Goal: Task Accomplishment & Management: Use online tool/utility

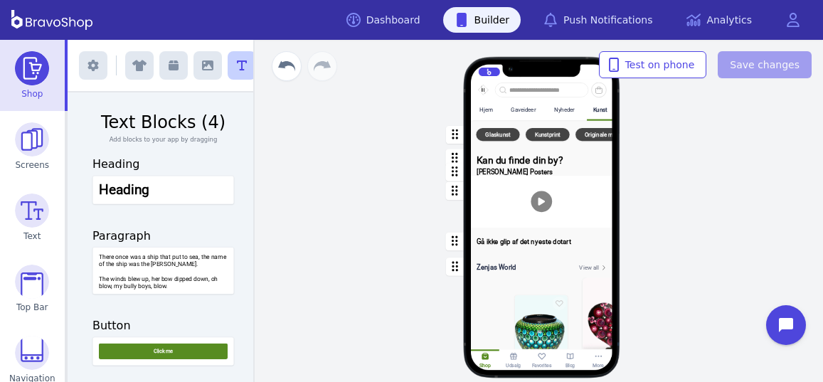
scroll to position [0, 144]
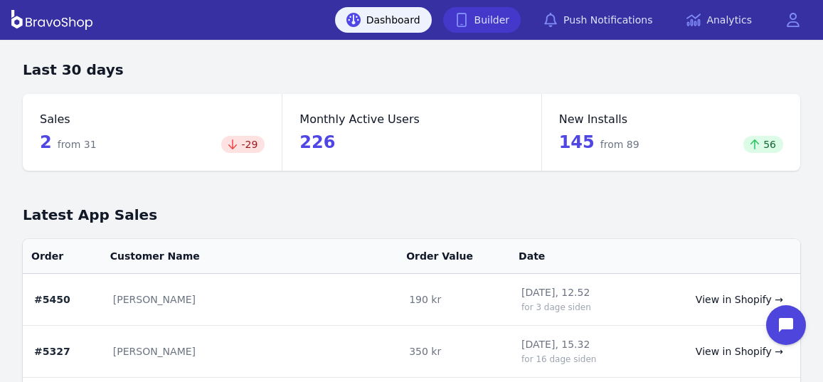
click at [501, 22] on link "Builder" at bounding box center [482, 20] width 78 height 26
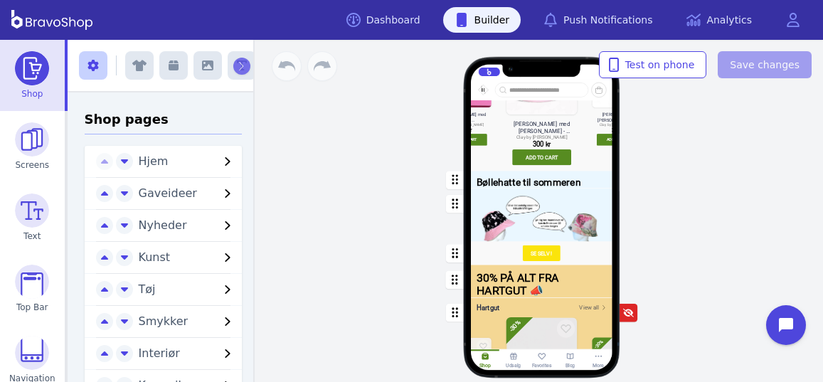
scroll to position [342, 0]
click at [560, 190] on div "button" at bounding box center [542, 215] width 142 height 53
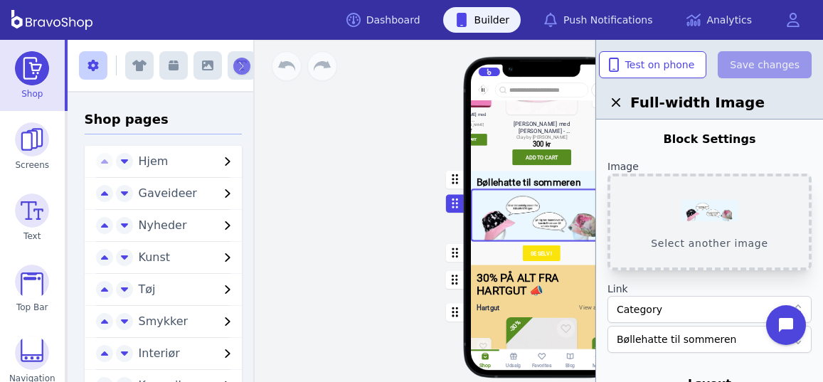
click at [722, 219] on button "Select another image" at bounding box center [710, 222] width 204 height 97
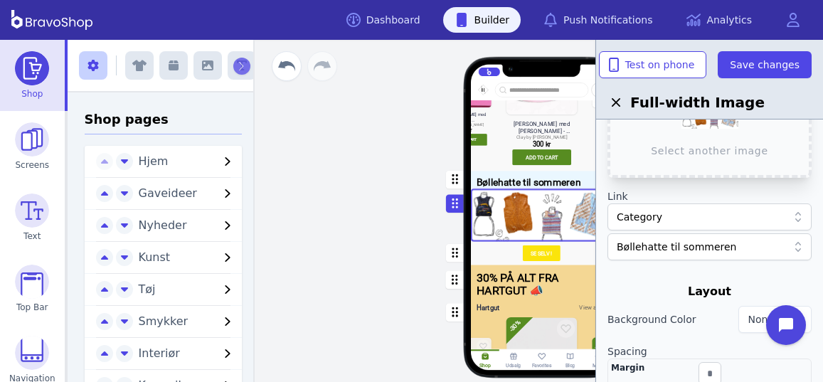
scroll to position [98, 0]
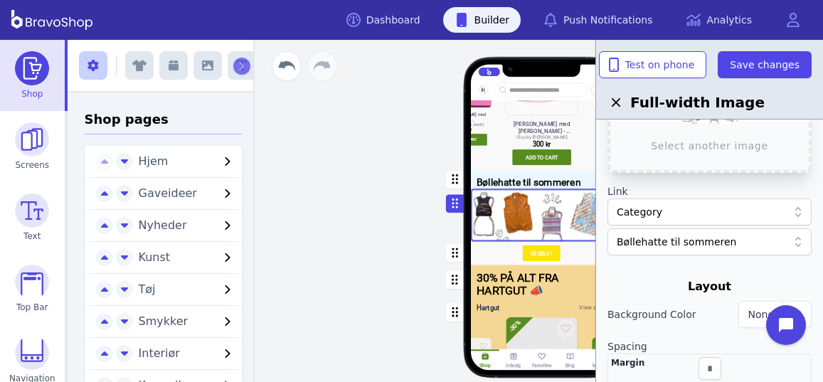
click at [696, 212] on div "Category" at bounding box center [702, 212] width 171 height 14
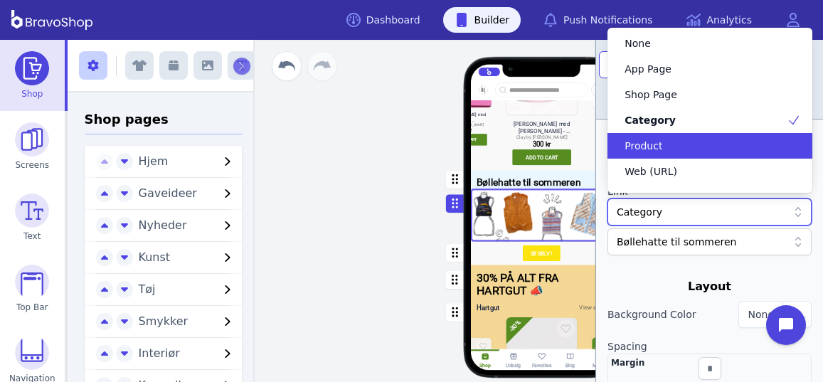
click at [675, 144] on div "Product" at bounding box center [701, 146] width 170 height 14
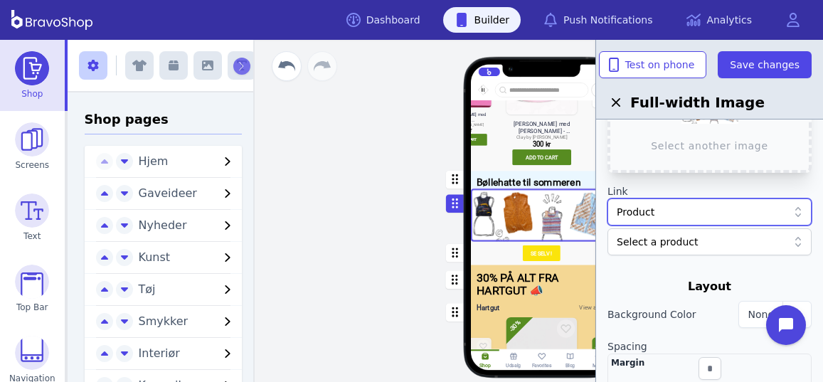
click at [687, 240] on div at bounding box center [702, 242] width 171 height 14
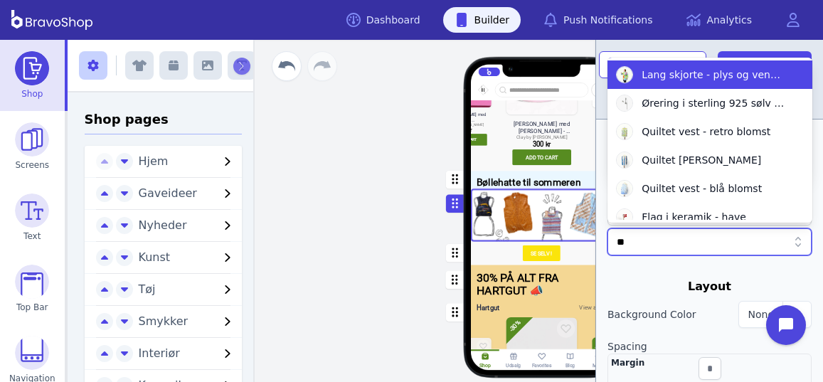
type input "*"
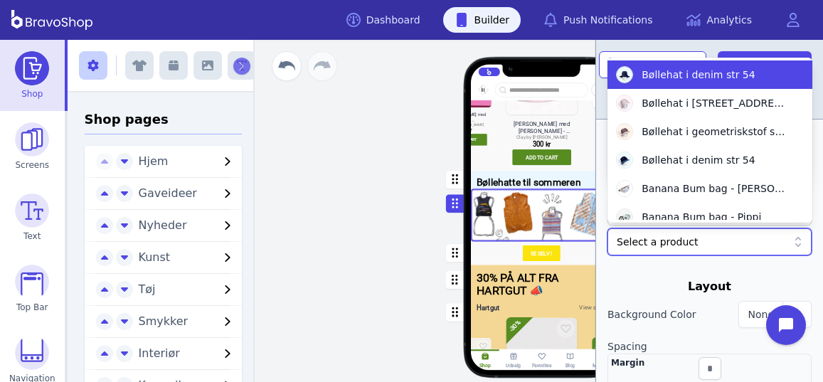
click at [767, 252] on div "Select a product" at bounding box center [710, 241] width 204 height 27
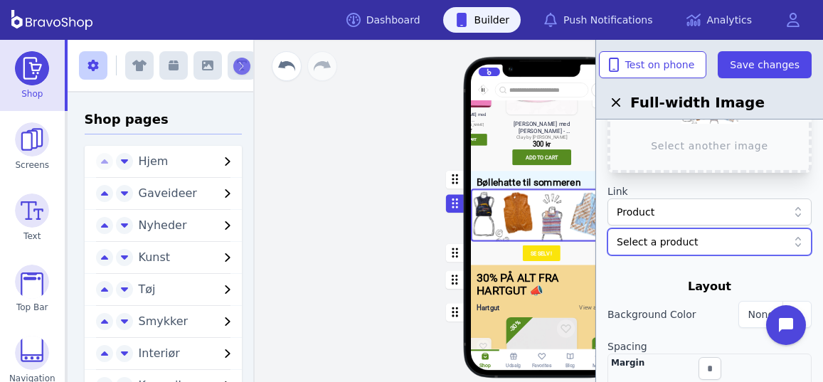
click at [756, 219] on div "Product" at bounding box center [710, 212] width 204 height 27
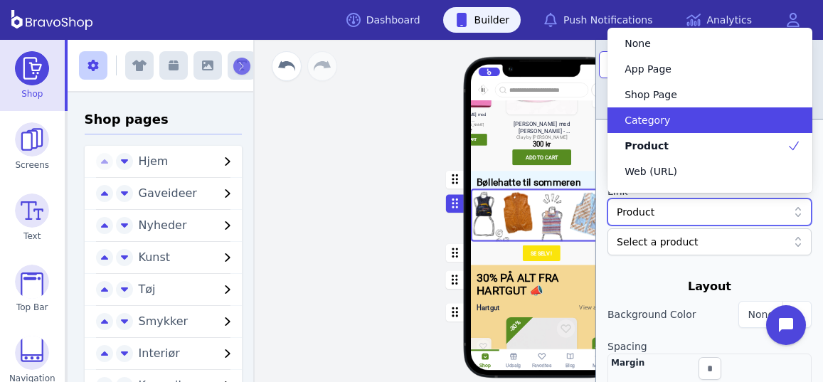
click at [683, 123] on div "Category" at bounding box center [701, 120] width 170 height 14
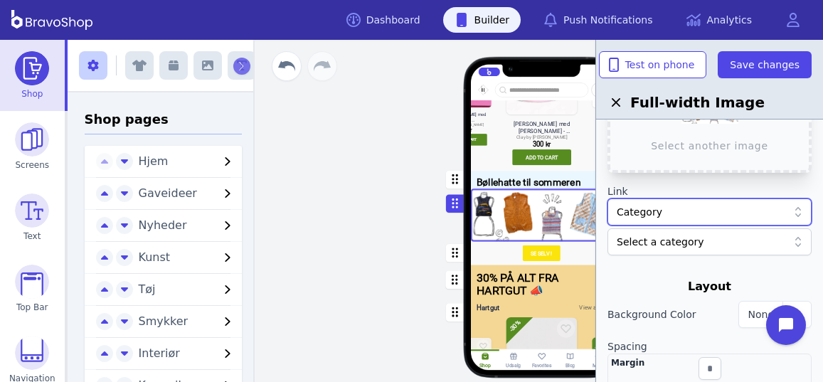
click at [675, 241] on div at bounding box center [702, 242] width 171 height 14
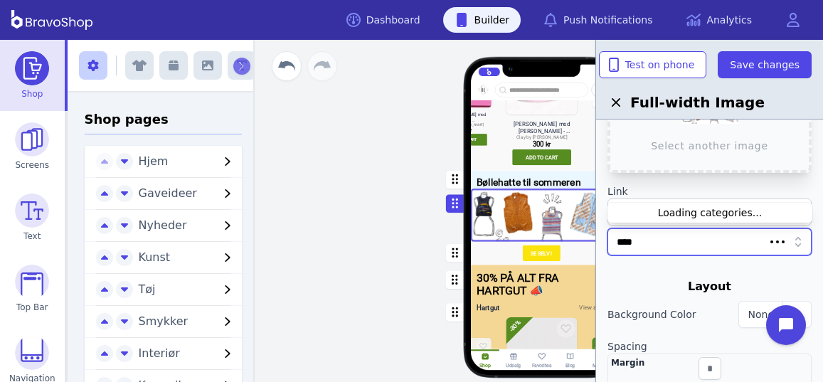
type input "*****"
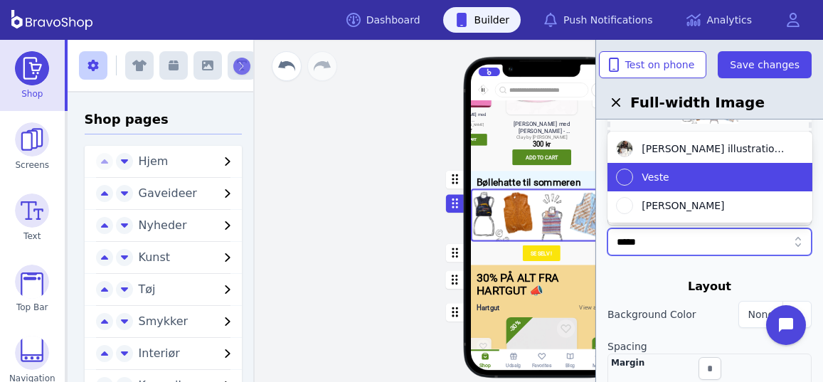
click at [631, 180] on img at bounding box center [624, 177] width 17 height 17
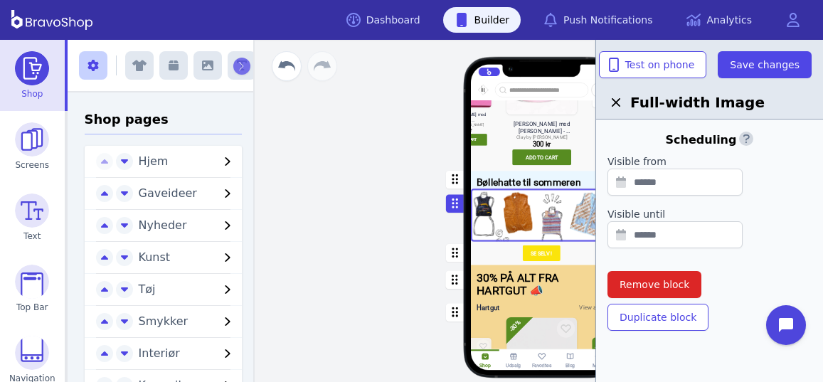
scroll to position [0, 0]
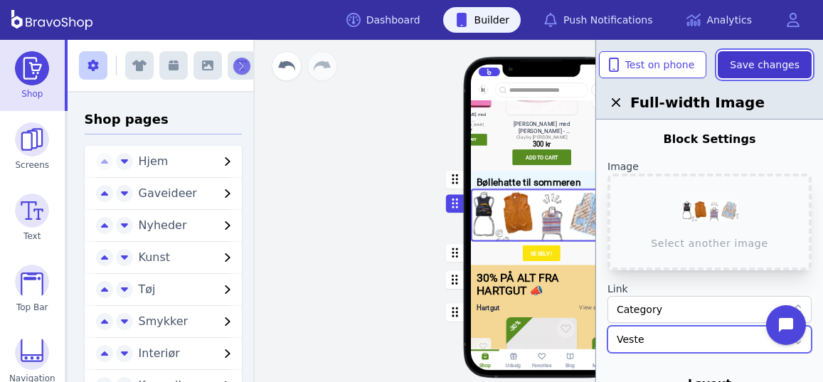
click at [761, 65] on span "Save changes" at bounding box center [765, 65] width 70 height 14
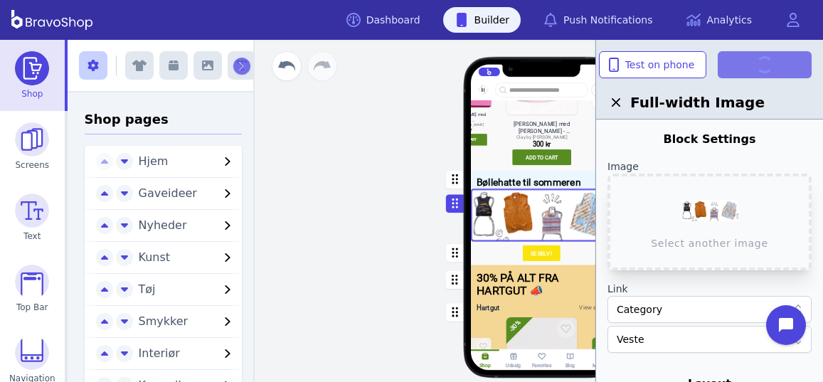
click at [514, 181] on div "button" at bounding box center [542, 179] width 142 height 17
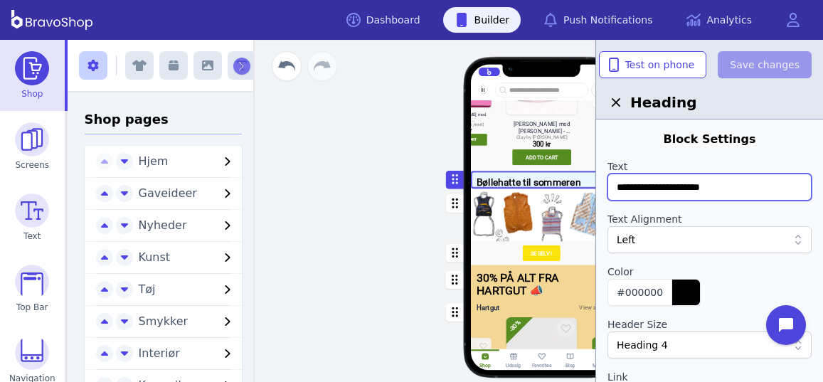
click at [737, 187] on input "**********" at bounding box center [710, 187] width 204 height 27
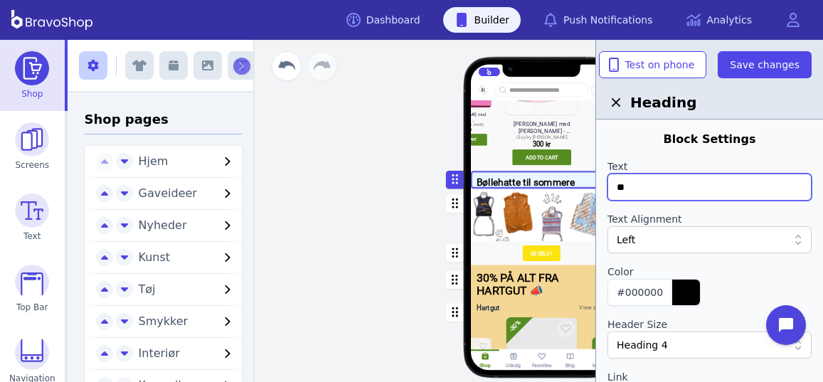
type input "*"
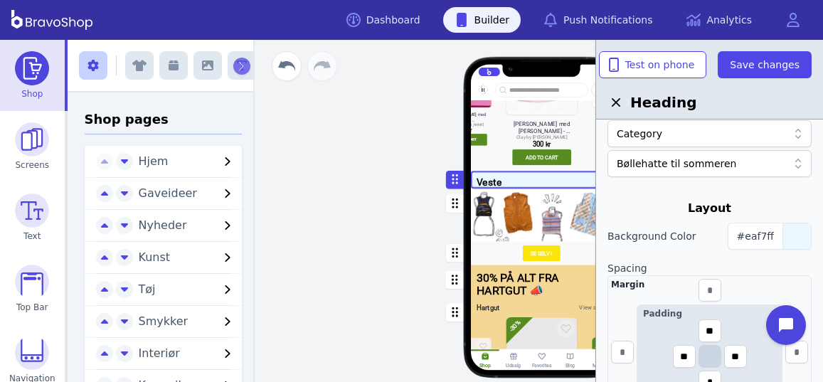
scroll to position [265, 0]
click at [774, 233] on span "#eaf7ff" at bounding box center [755, 234] width 37 height 11
type input "*****"
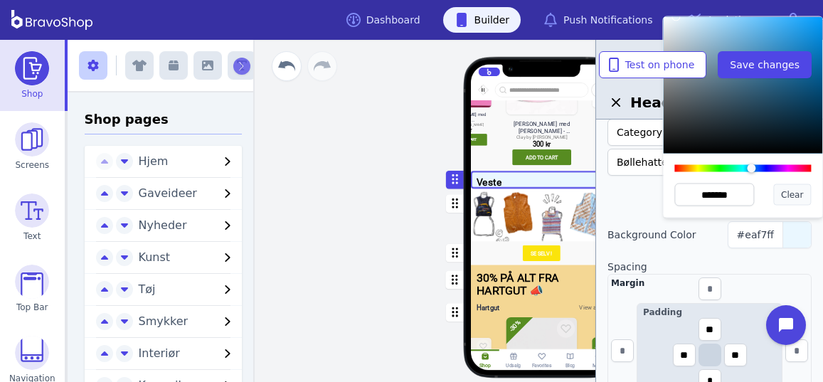
click at [789, 197] on span "Clear" at bounding box center [792, 194] width 22 height 11
click at [636, 199] on div "Layout" at bounding box center [710, 207] width 204 height 17
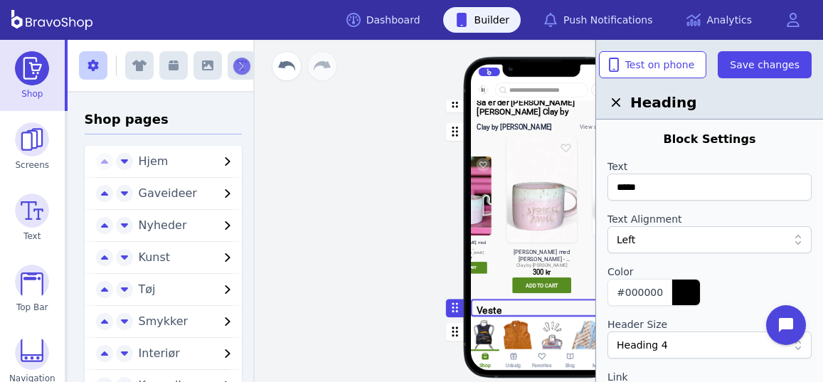
scroll to position [0, 0]
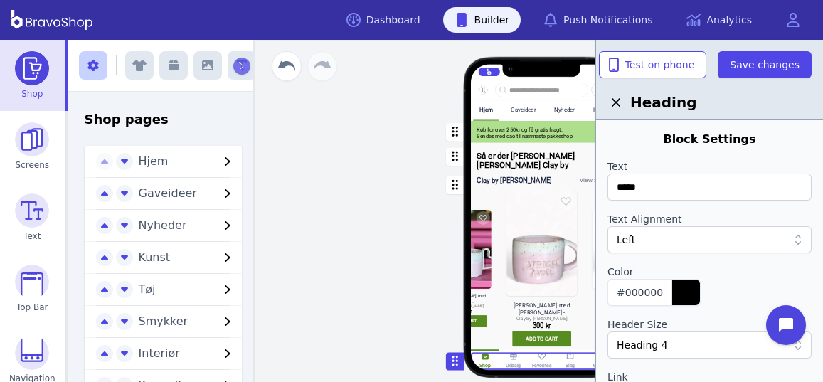
click at [493, 157] on div "button" at bounding box center [542, 162] width 142 height 36
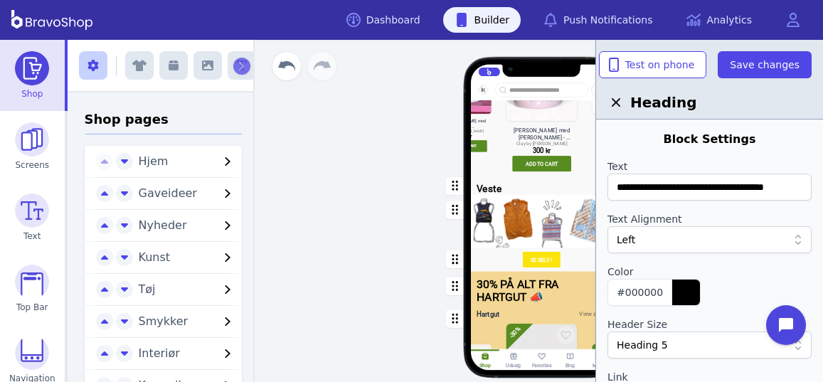
scroll to position [333, 0]
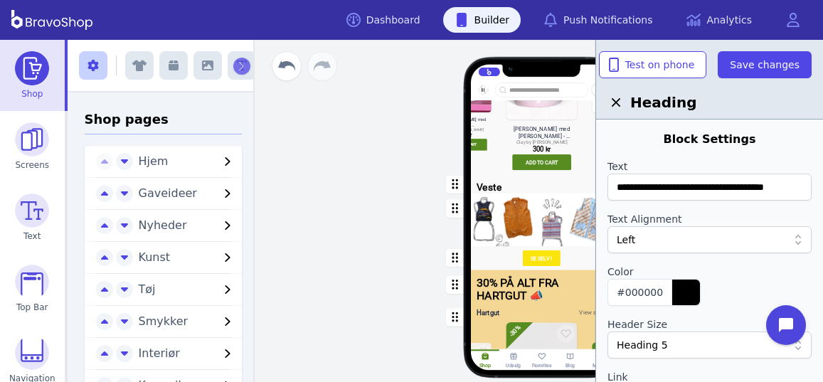
click at [493, 189] on div "button" at bounding box center [542, 184] width 142 height 17
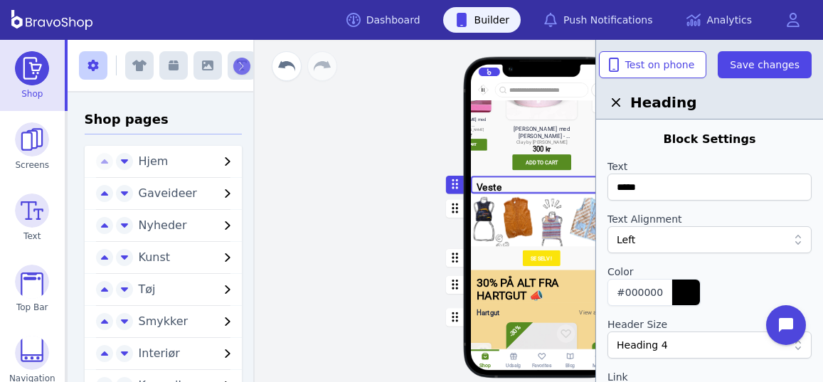
click at [683, 340] on div "Heading 4" at bounding box center [702, 345] width 171 height 14
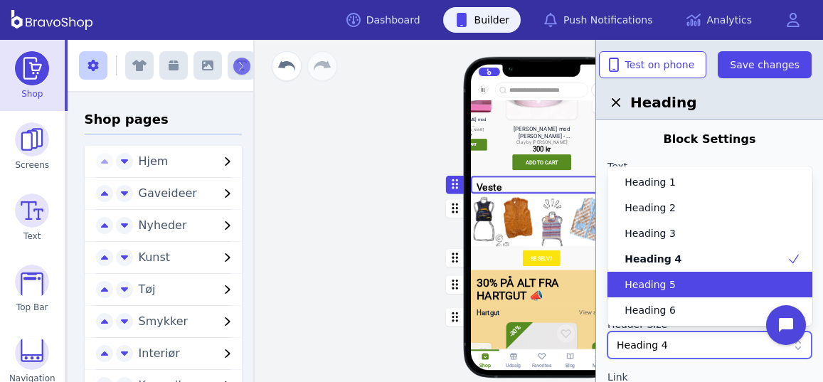
click at [649, 285] on span "Heading 5" at bounding box center [650, 285] width 51 height 14
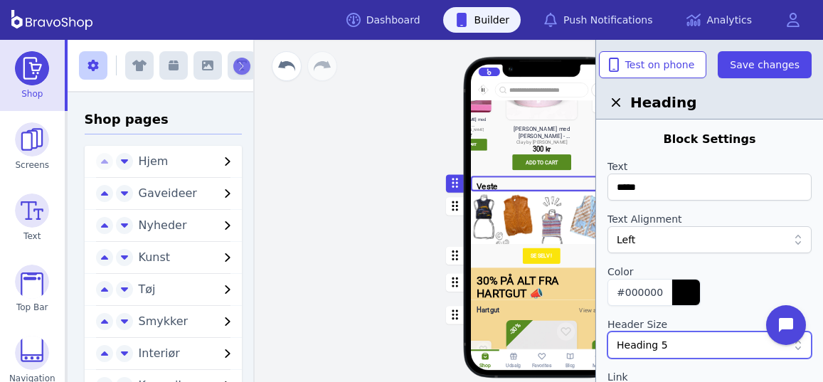
click at [678, 342] on div "Heading 5" at bounding box center [702, 345] width 171 height 14
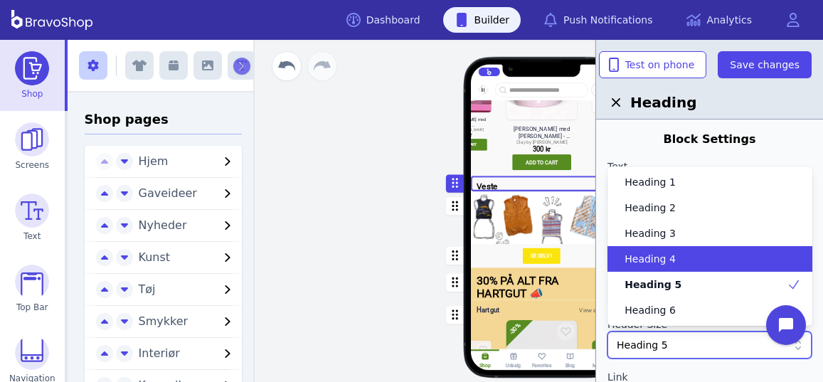
click at [646, 258] on span "Heading 4" at bounding box center [650, 259] width 51 height 14
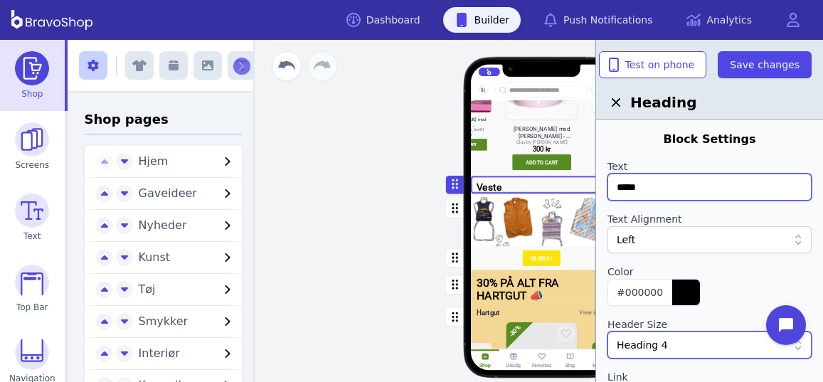
click at [656, 187] on input "*****" at bounding box center [710, 187] width 204 height 27
type input "*"
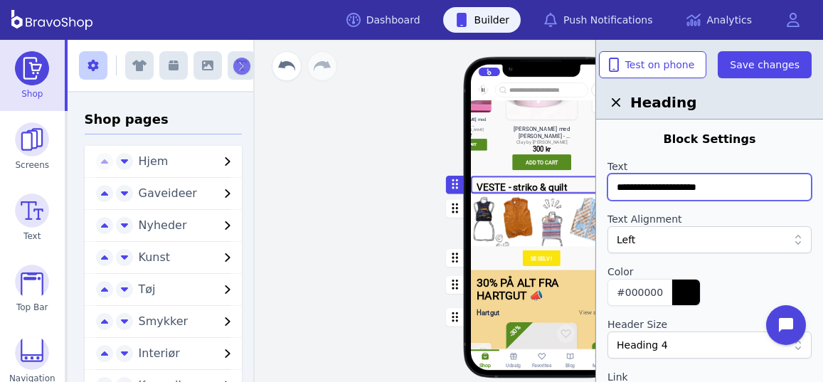
click at [678, 190] on input "**********" at bounding box center [710, 187] width 204 height 27
click at [706, 186] on input "**********" at bounding box center [710, 187] width 204 height 27
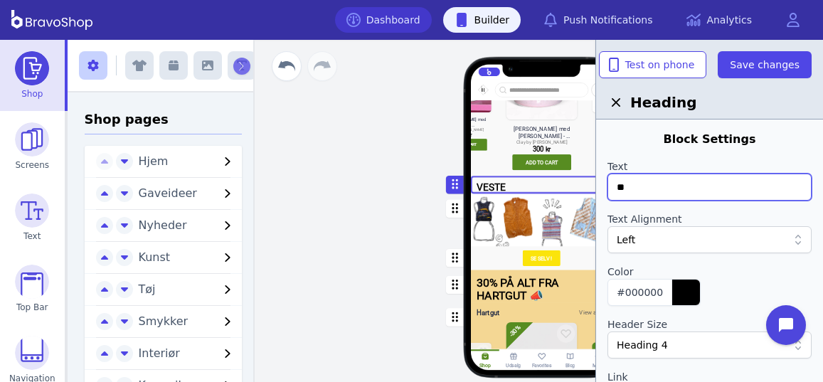
type input "*"
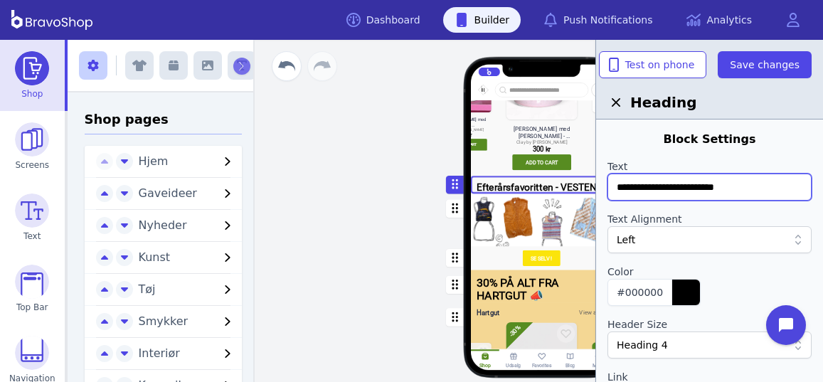
type input "**********"
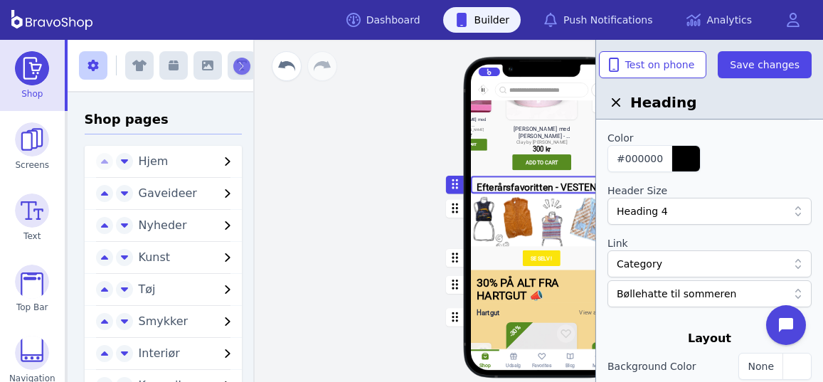
scroll to position [141, 0]
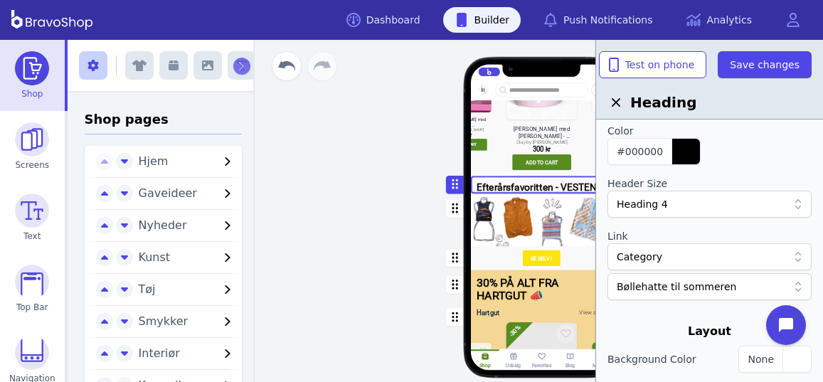
click at [730, 287] on div at bounding box center [702, 287] width 171 height 14
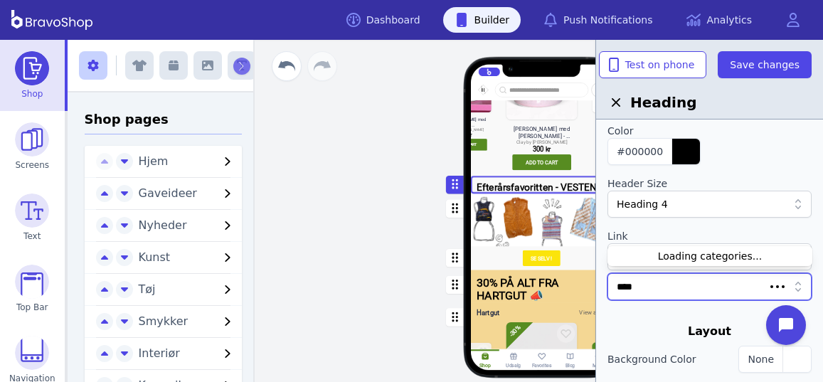
type input "*****"
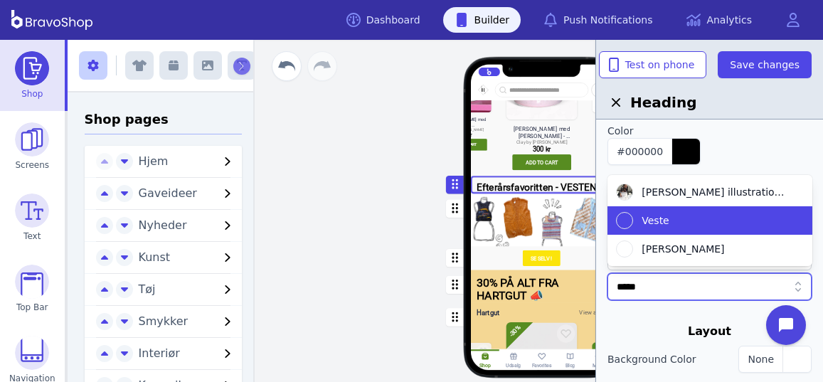
click at [616, 216] on div "Veste" at bounding box center [710, 220] width 204 height 28
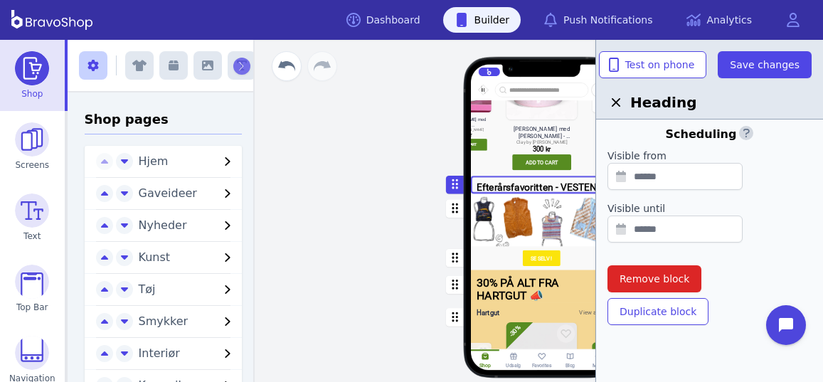
scroll to position [0, 0]
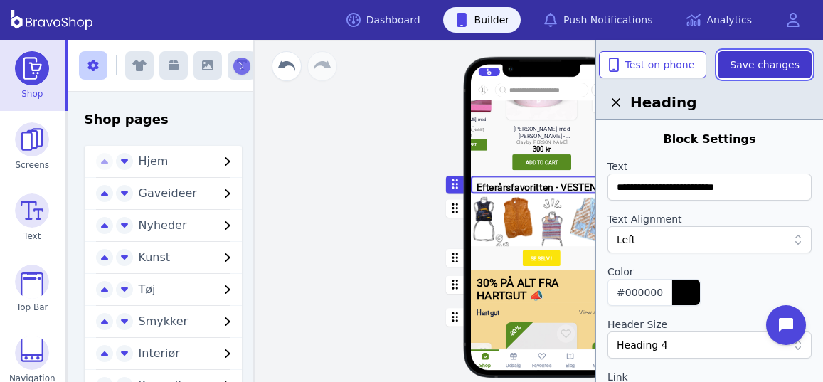
click at [767, 65] on span "Save changes" at bounding box center [765, 65] width 70 height 14
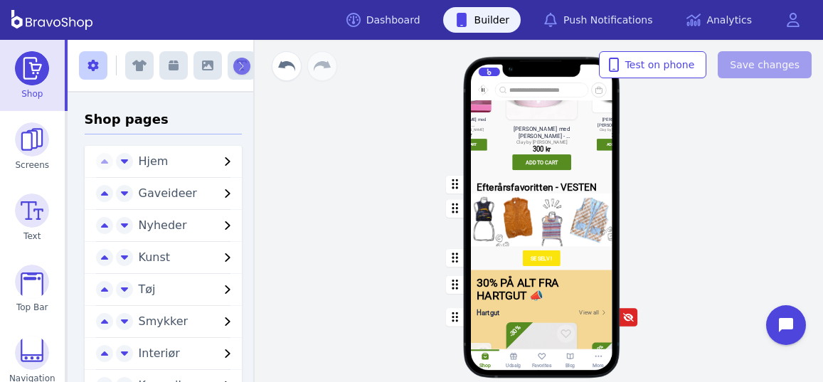
click at [508, 259] on div "button" at bounding box center [542, 258] width 142 height 23
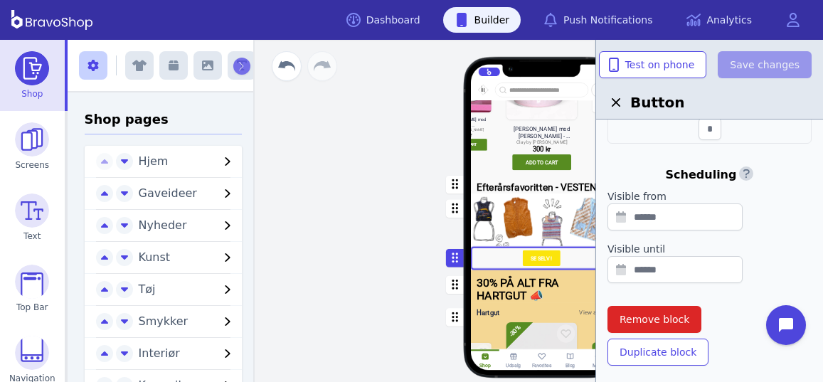
scroll to position [643, 0]
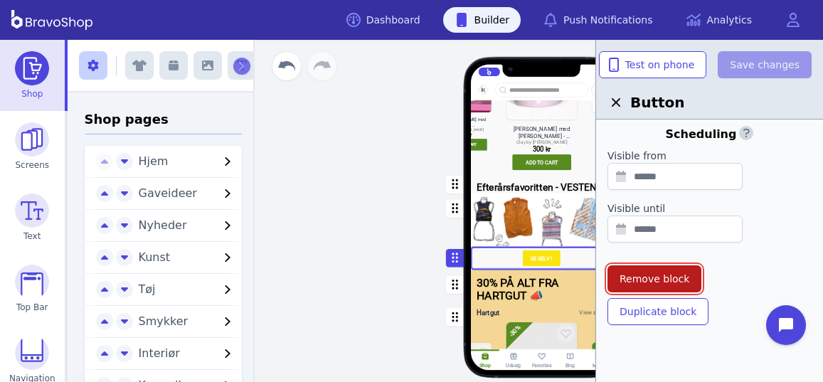
click at [659, 275] on span "Remove block" at bounding box center [655, 279] width 70 height 14
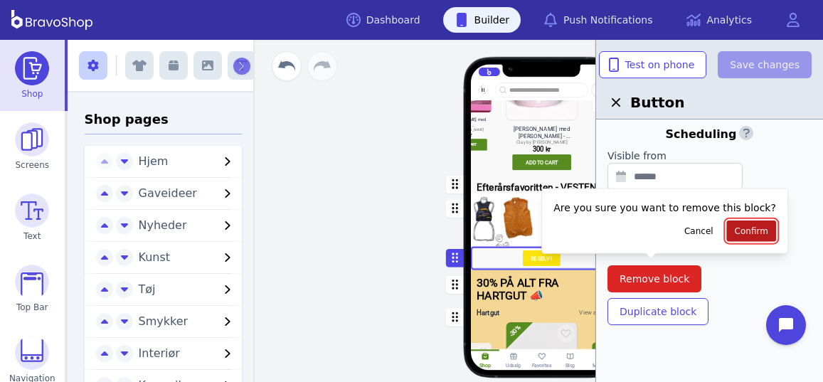
click at [735, 233] on span "Confirm" at bounding box center [751, 231] width 33 height 11
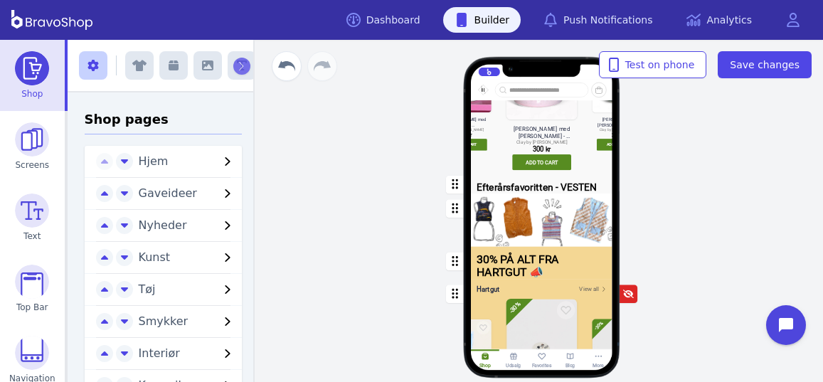
click at [560, 225] on div "button" at bounding box center [542, 220] width 142 height 53
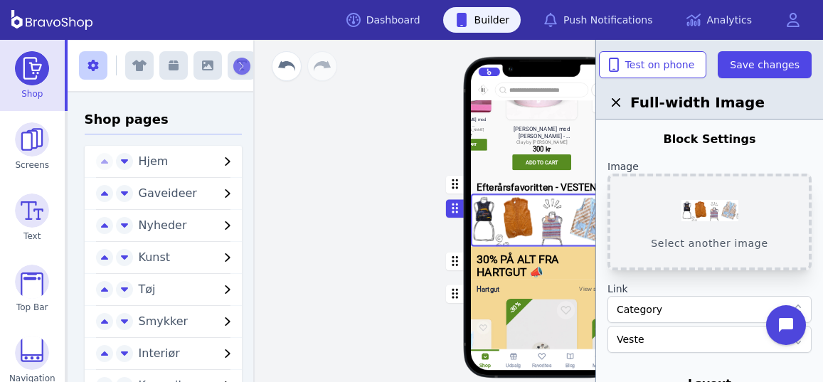
scroll to position [334, 0]
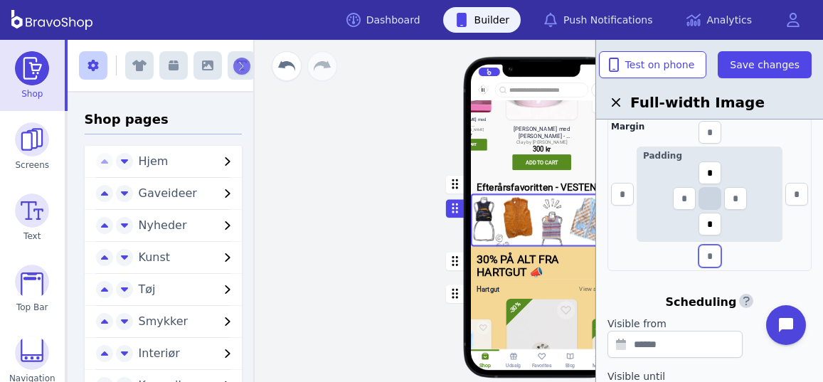
click at [710, 254] on input "text" at bounding box center [710, 256] width 23 height 23
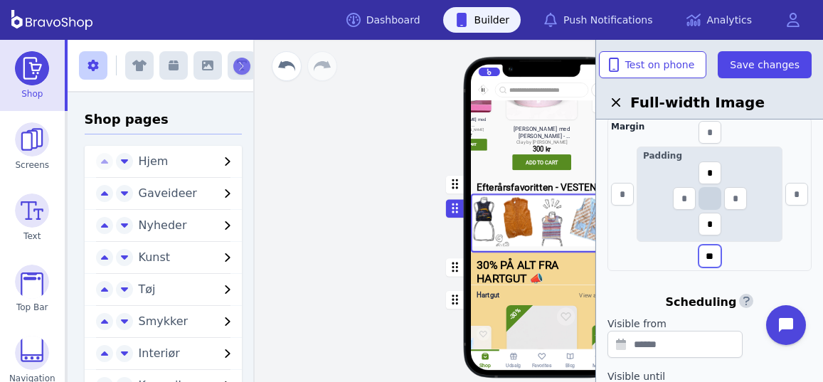
type input "**"
click at [711, 220] on input "*" at bounding box center [710, 224] width 23 height 23
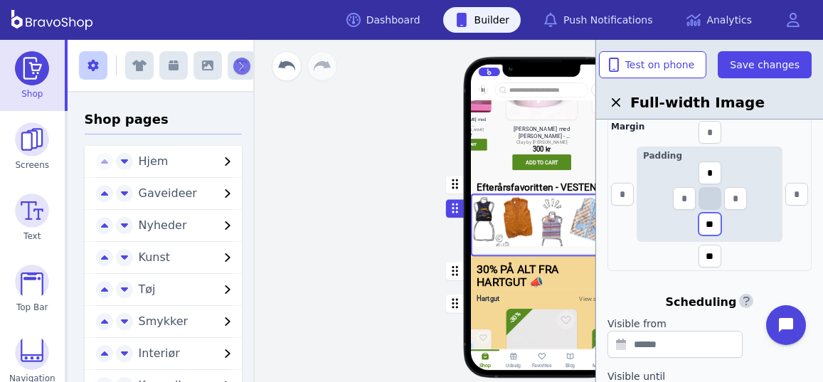
type input "*"
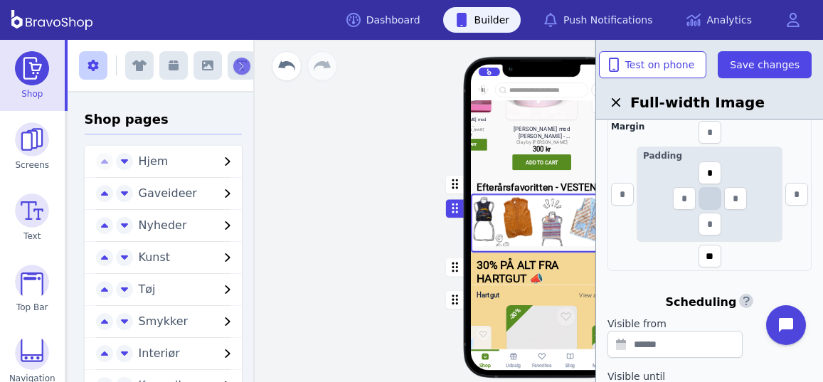
click at [537, 185] on div "button" at bounding box center [542, 184] width 142 height 17
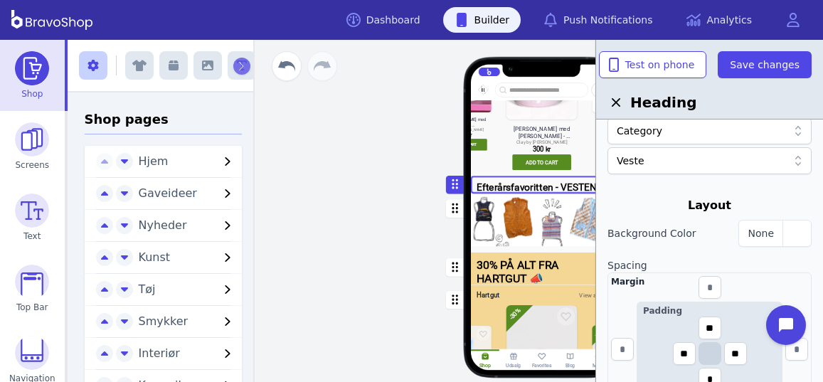
scroll to position [265, 0]
click at [574, 142] on div "button" at bounding box center [542, 85] width 142 height 183
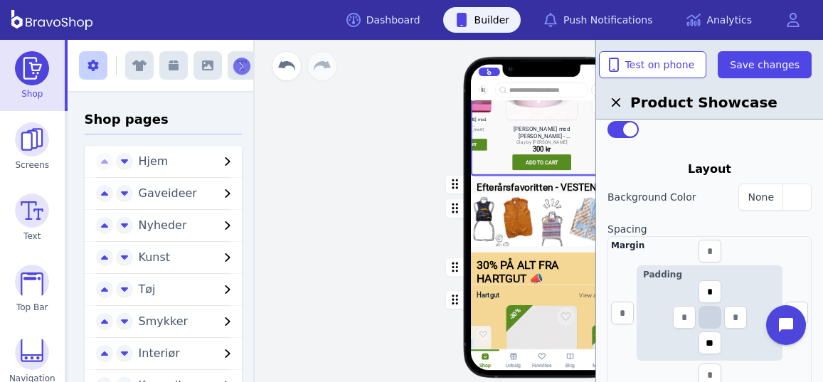
scroll to position [209, 0]
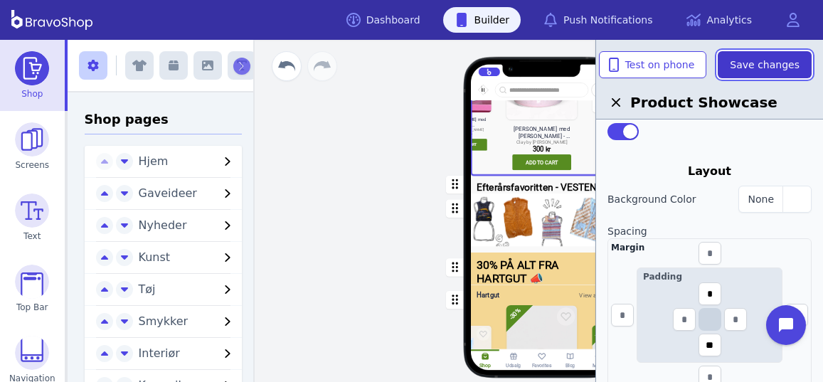
click at [759, 65] on span "Save changes" at bounding box center [765, 65] width 70 height 14
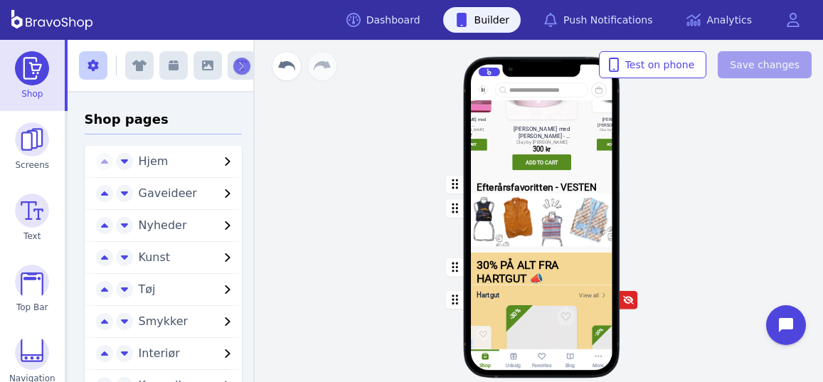
click at [540, 181] on div "button" at bounding box center [542, 184] width 142 height 17
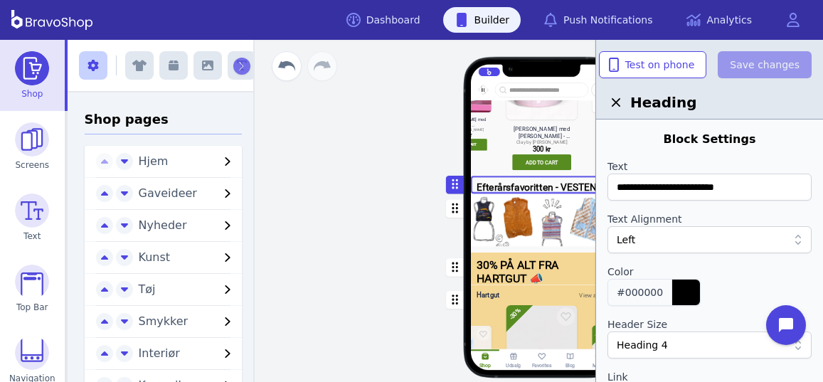
click at [672, 289] on div "button" at bounding box center [686, 293] width 28 height 26
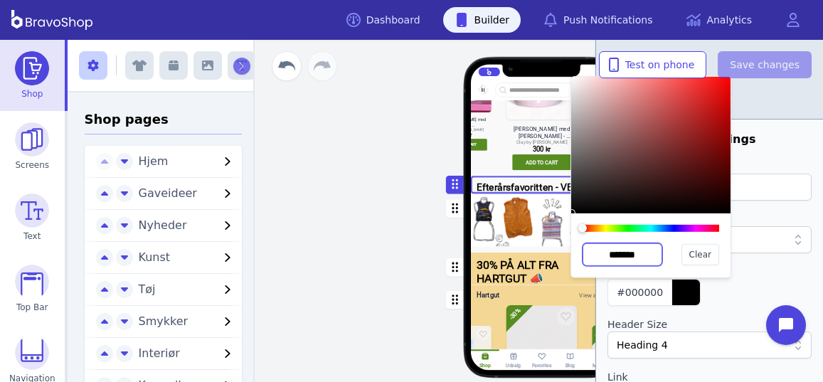
click at [641, 253] on input "*******" at bounding box center [623, 254] width 80 height 23
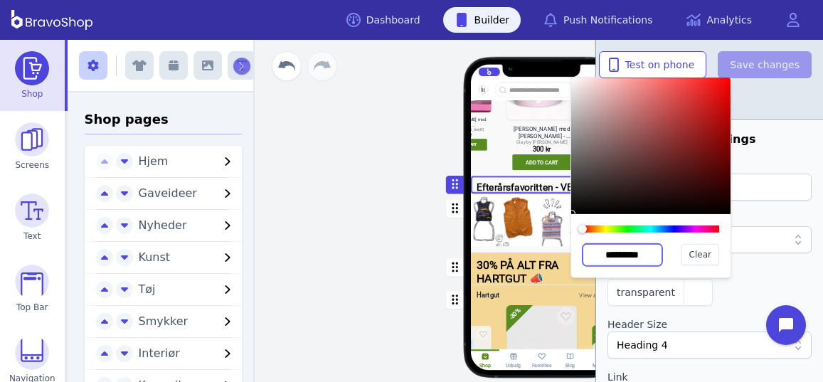
scroll to position [0, 0]
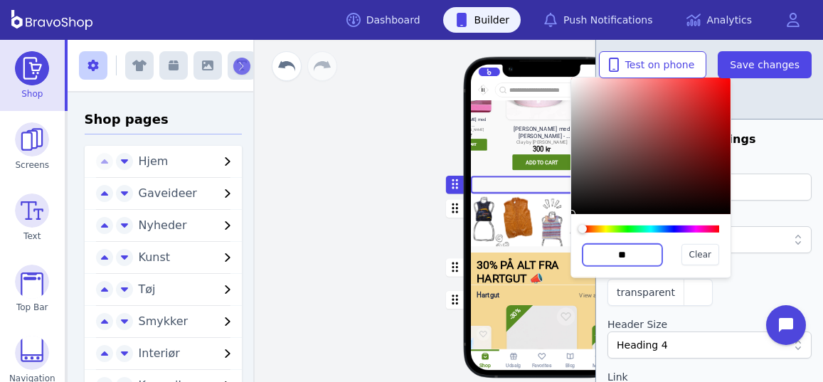
type input "*"
type input "********"
click at [704, 255] on span "Clear" at bounding box center [701, 254] width 22 height 11
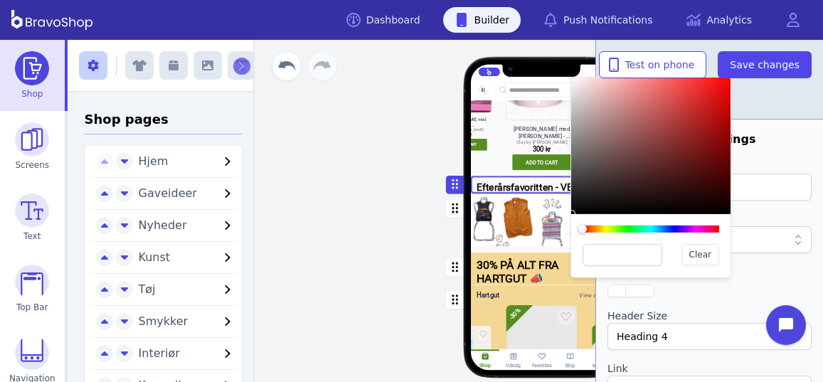
click at [742, 275] on label "Color" at bounding box center [710, 272] width 204 height 14
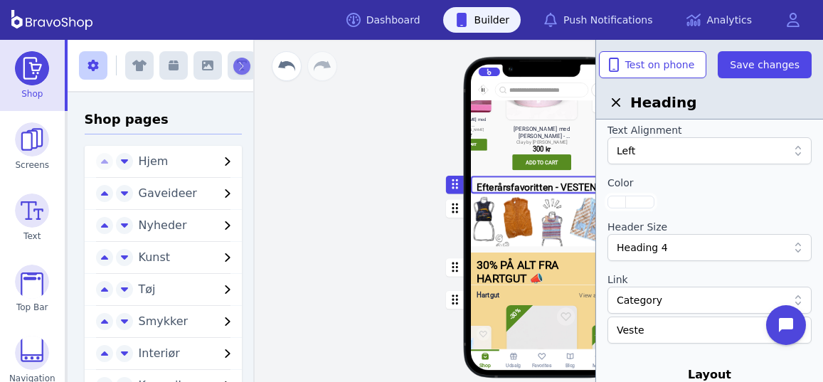
scroll to position [81, 0]
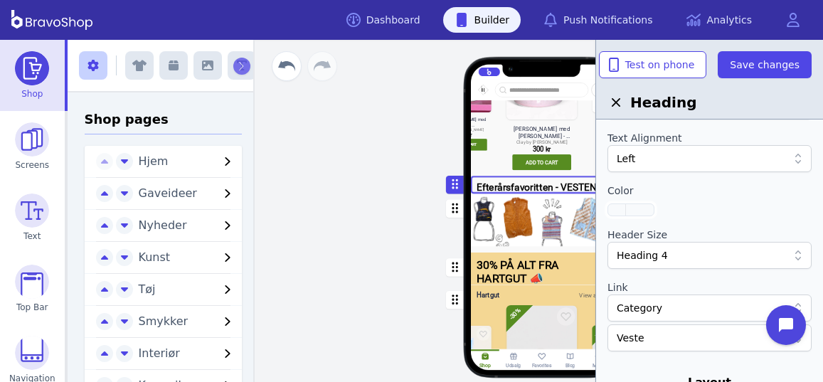
click at [617, 211] on button "button" at bounding box center [631, 210] width 47 height 13
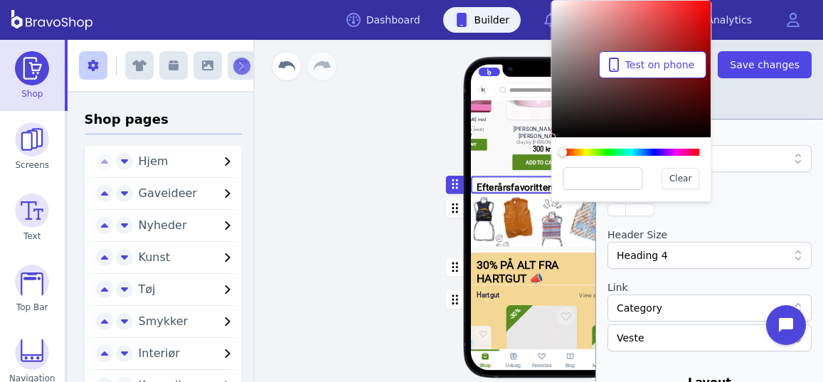
click at [670, 152] on div at bounding box center [631, 152] width 137 height 7
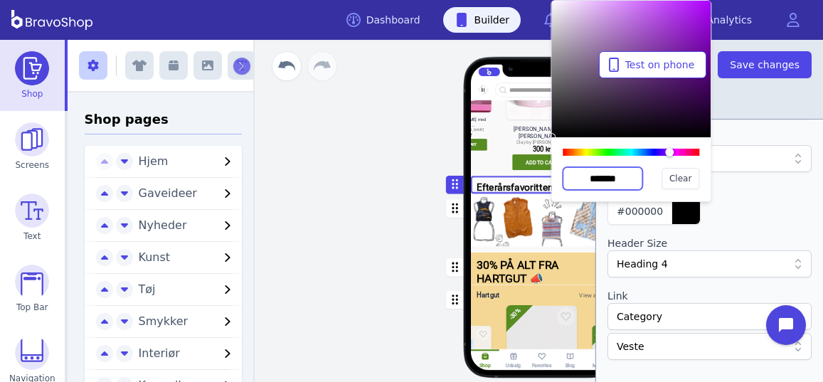
click at [619, 181] on input "*******" at bounding box center [603, 178] width 80 height 23
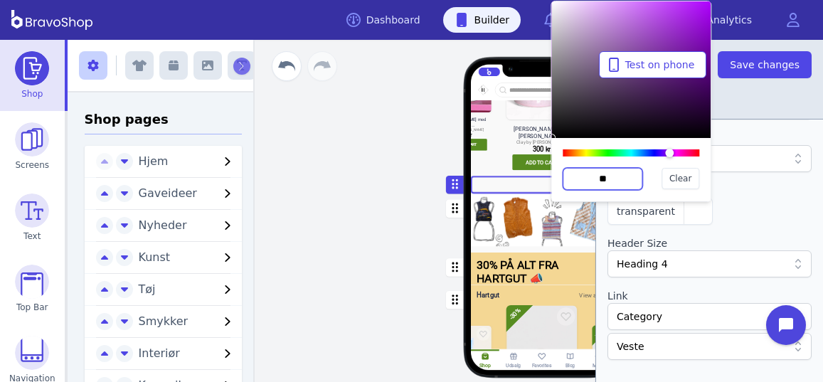
type input "*"
type input "*******"
click at [739, 225] on div at bounding box center [710, 230] width 204 height 11
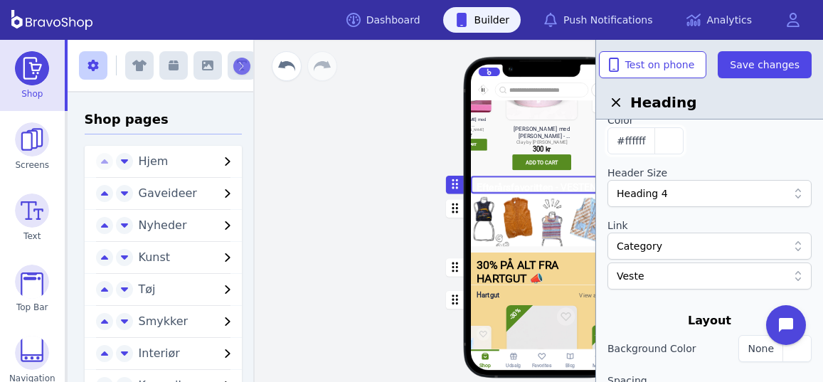
scroll to position [83, 0]
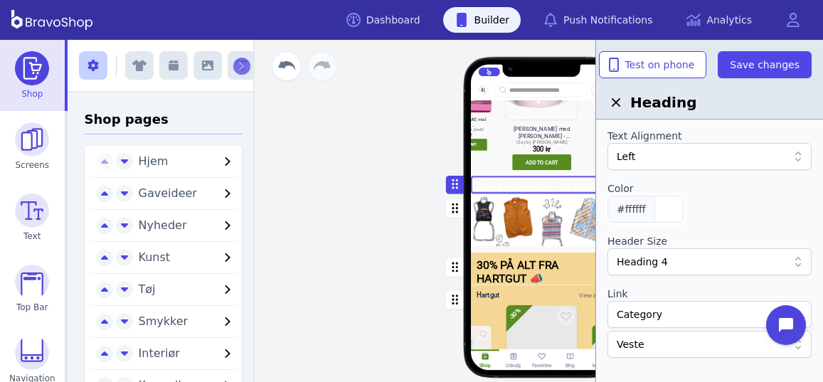
click at [645, 211] on button "#ffffff" at bounding box center [646, 209] width 76 height 27
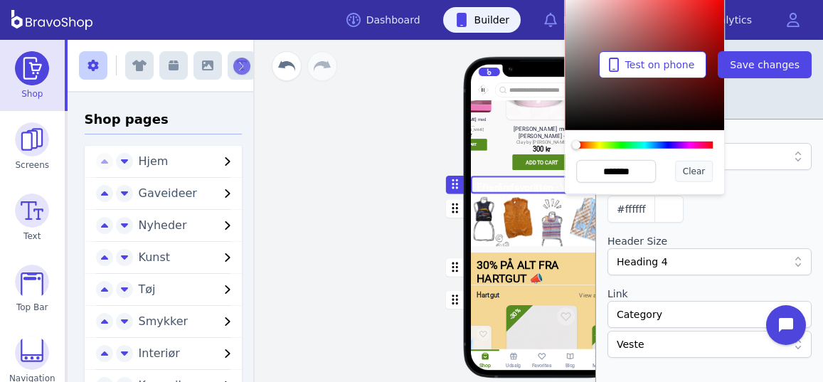
click at [691, 174] on span "Clear" at bounding box center [694, 171] width 22 height 11
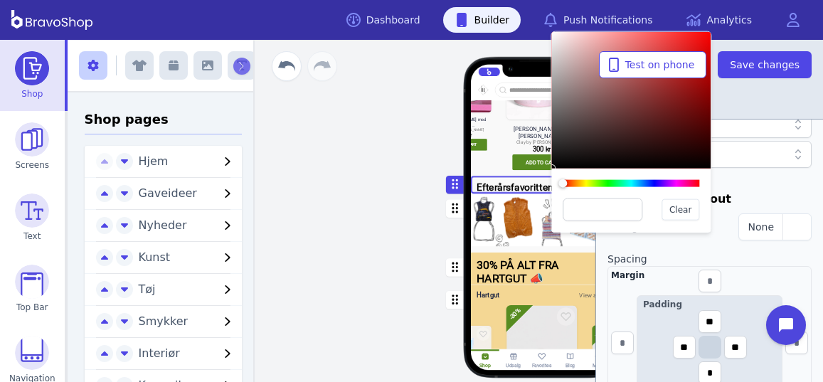
click at [753, 186] on div at bounding box center [710, 184] width 204 height 11
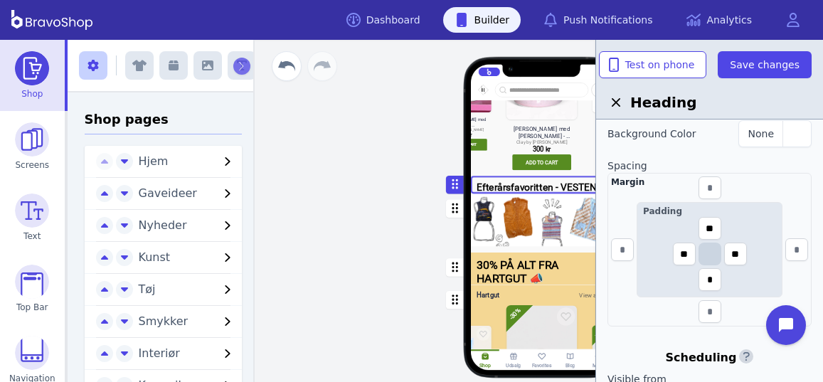
scroll to position [306, 0]
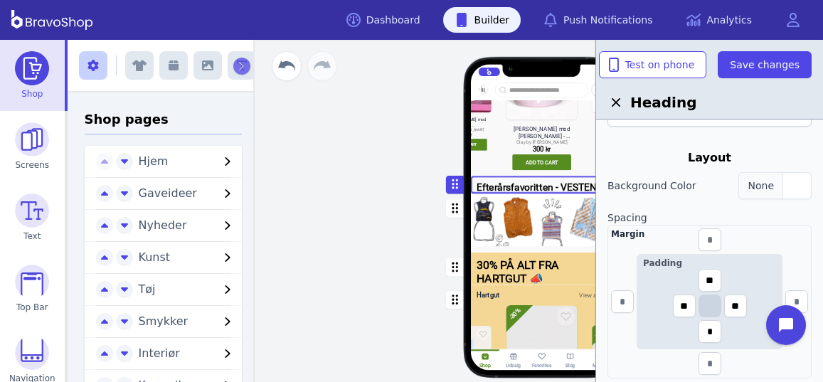
click at [762, 181] on span "None" at bounding box center [761, 185] width 26 height 11
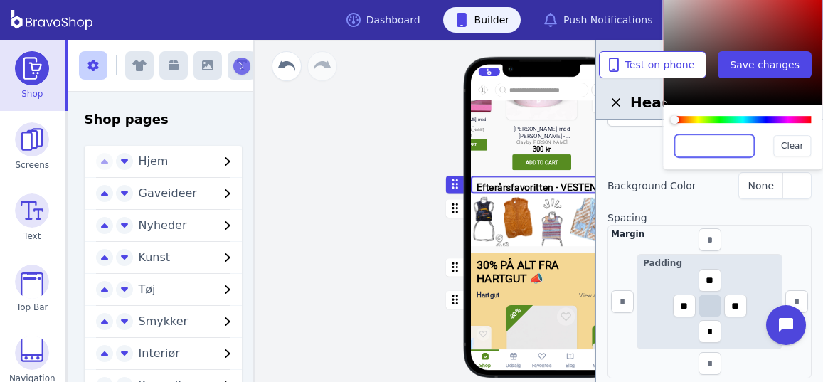
click at [710, 148] on input "text" at bounding box center [715, 146] width 80 height 23
type input "*******"
click at [712, 201] on div at bounding box center [710, 204] width 204 height 11
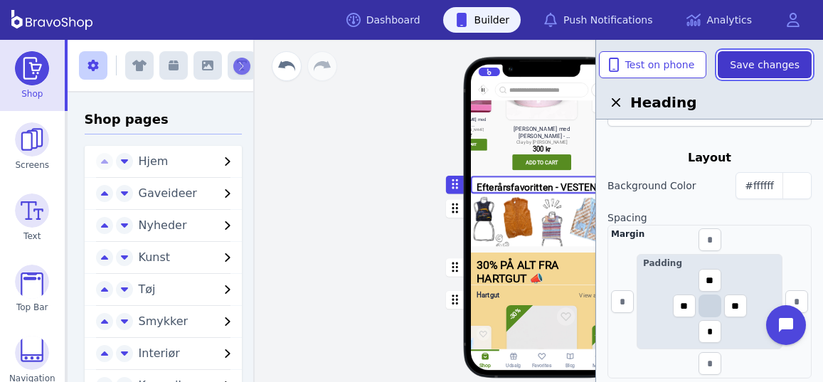
click at [763, 65] on span "Save changes" at bounding box center [765, 65] width 70 height 14
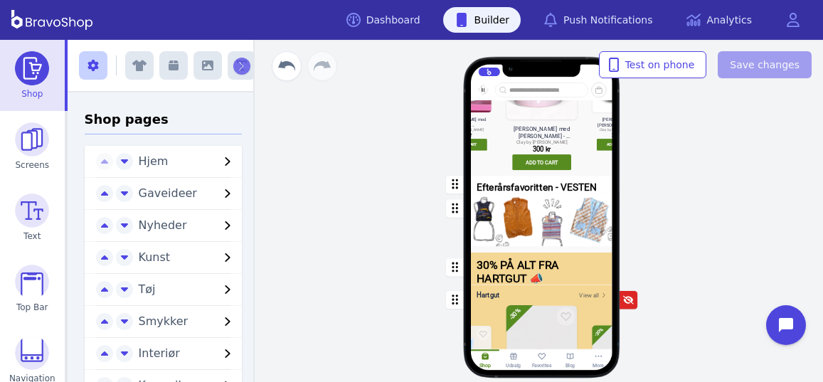
click at [520, 188] on div "button" at bounding box center [542, 184] width 142 height 17
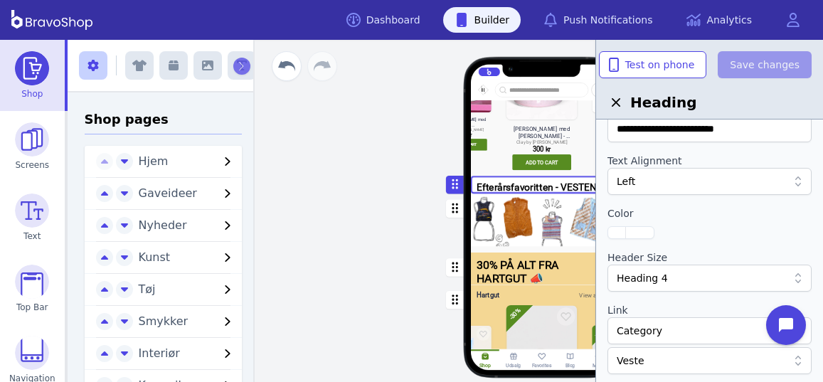
scroll to position [65, 0]
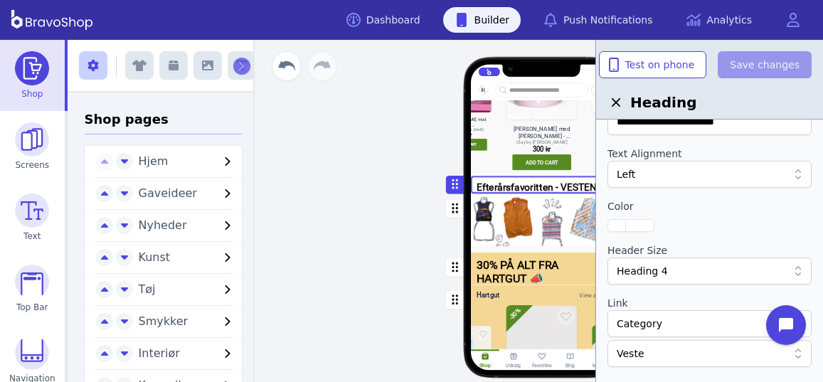
click at [700, 266] on div "Heading 4" at bounding box center [702, 271] width 171 height 14
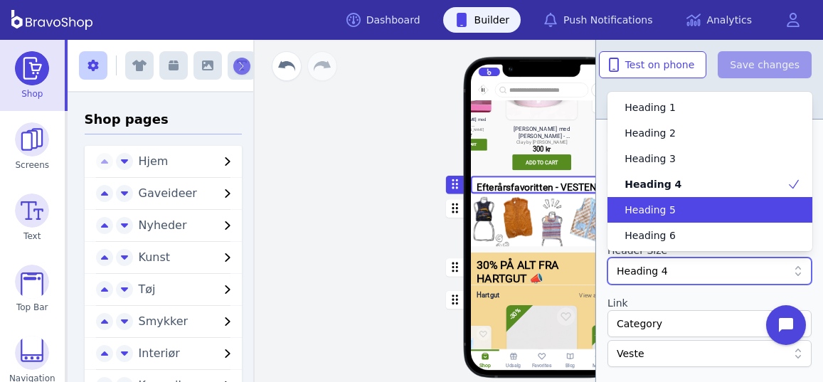
click at [673, 215] on div "Heading 5" at bounding box center [701, 210] width 170 height 14
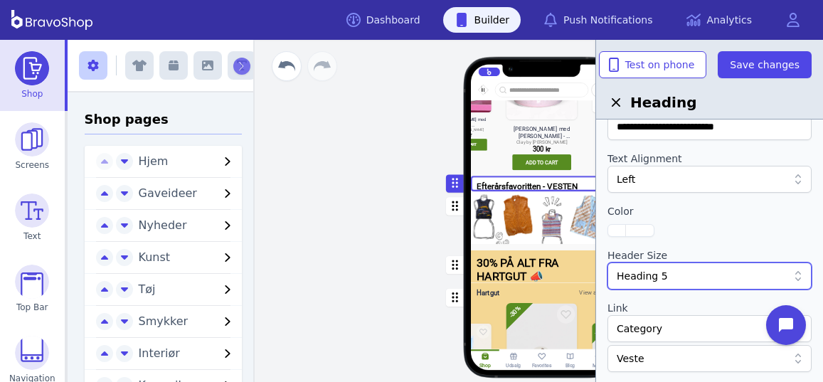
scroll to position [68, 0]
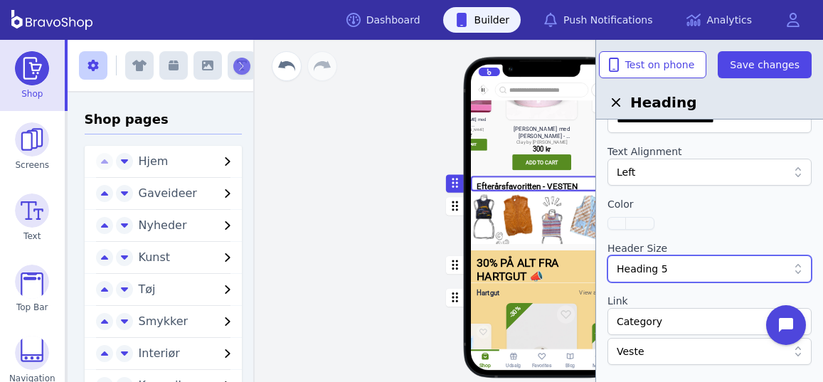
click at [628, 225] on div "button" at bounding box center [640, 223] width 28 height 11
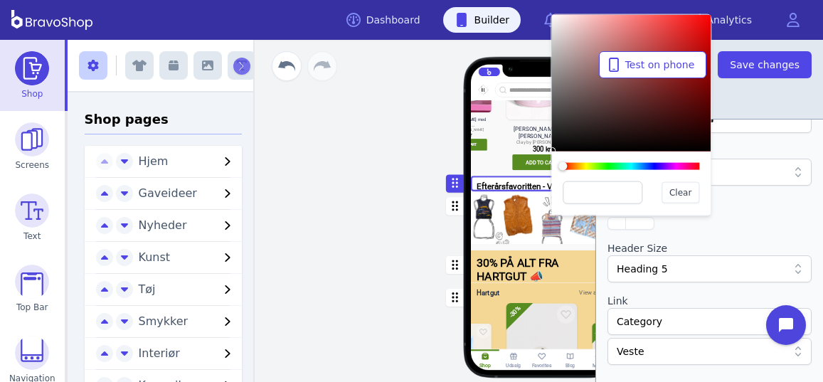
click at [554, 152] on div at bounding box center [551, 151] width 9 height 9
type input "*******"
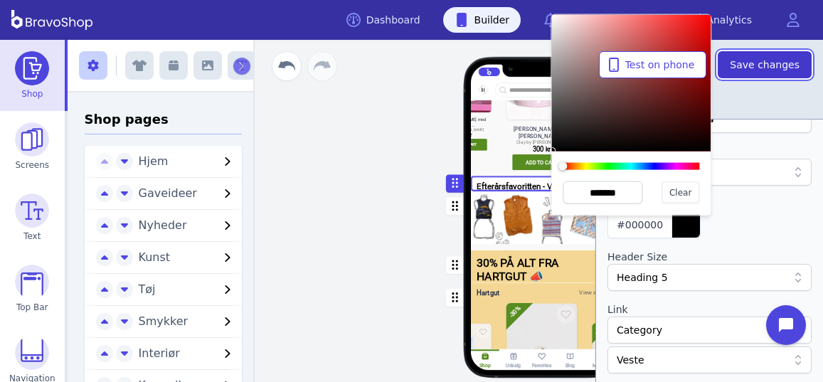
click at [764, 63] on span "Save changes" at bounding box center [765, 65] width 70 height 14
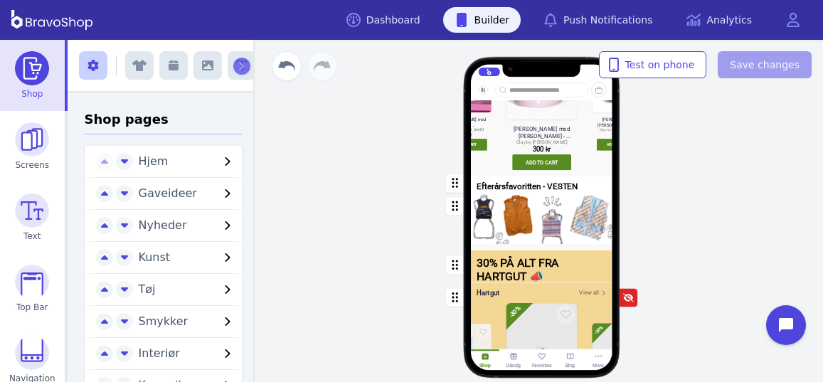
click at [591, 184] on div "button" at bounding box center [542, 184] width 142 height 16
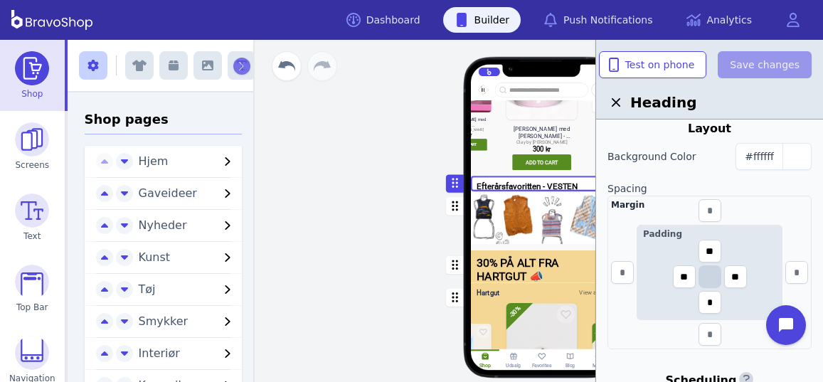
scroll to position [344, 0]
click at [712, 300] on input "*" at bounding box center [710, 301] width 23 height 23
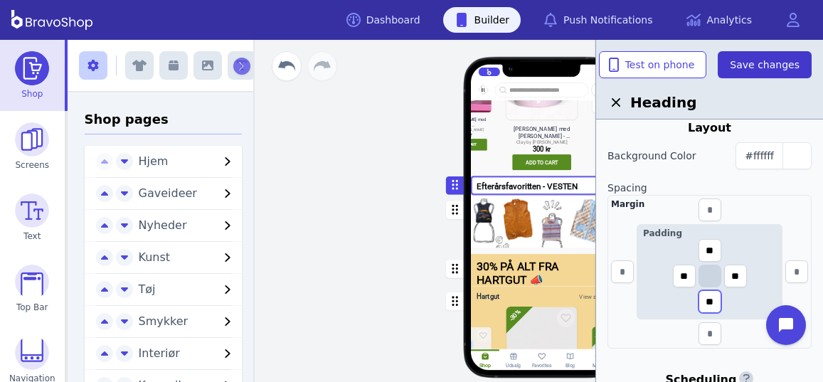
type input "**"
click at [758, 68] on span "Save changes" at bounding box center [765, 65] width 70 height 14
